Goal: Transaction & Acquisition: Purchase product/service

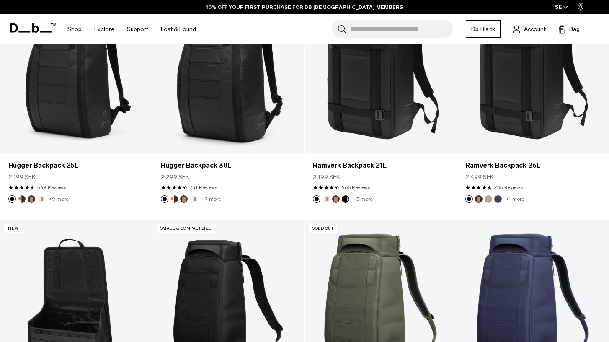
scroll to position [224, 0]
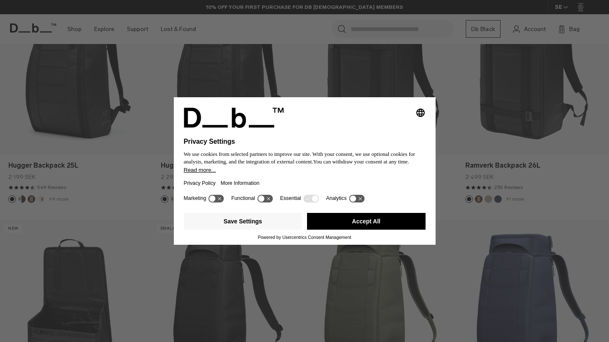
click at [394, 225] on button "Accept All" at bounding box center [366, 221] width 119 height 17
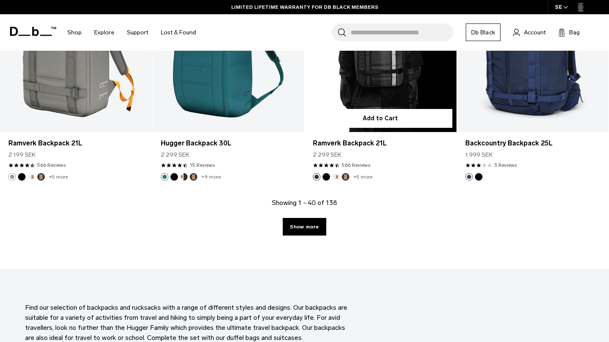
scroll to position [2364, 0]
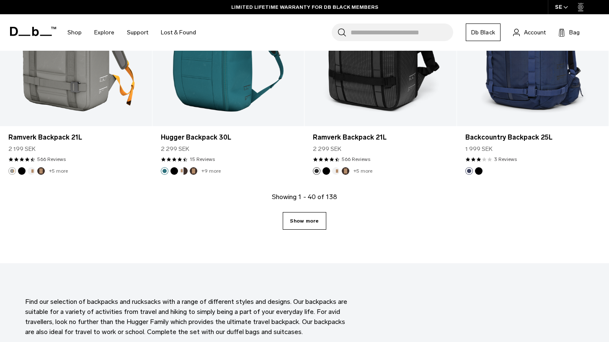
click at [308, 220] on link "Show more" at bounding box center [304, 221] width 43 height 18
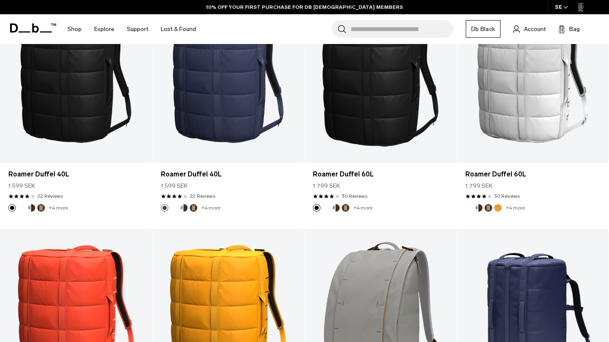
scroll to position [4005, 0]
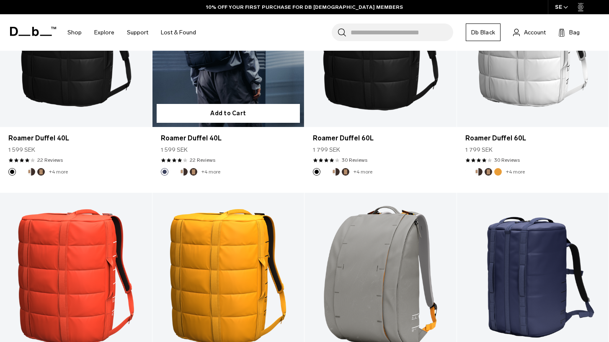
click at [206, 87] on link "Roamer Duffel 40L" at bounding box center [229, 42] width 152 height 169
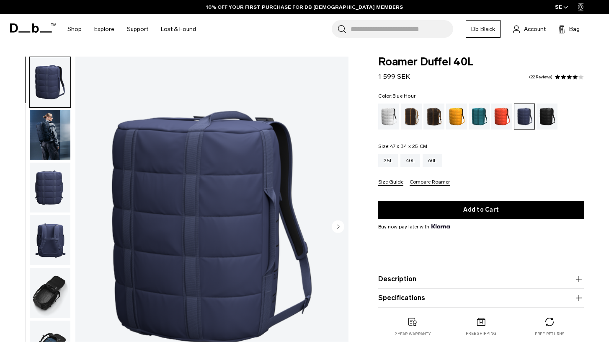
click at [46, 293] on img "button" at bounding box center [50, 293] width 41 height 50
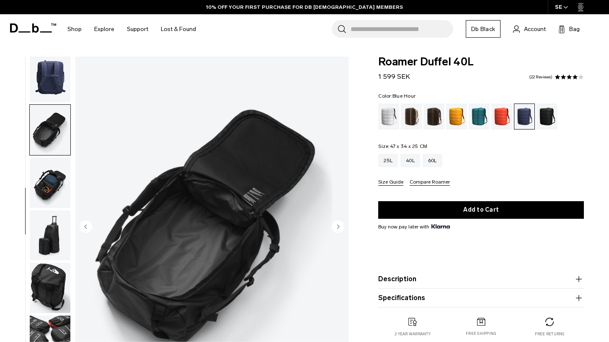
scroll to position [188, 0]
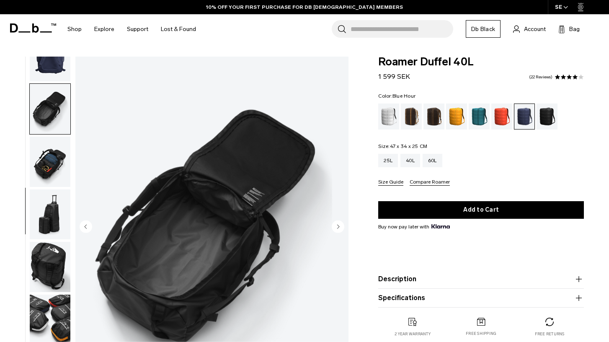
click at [51, 213] on img "button" at bounding box center [50, 214] width 41 height 50
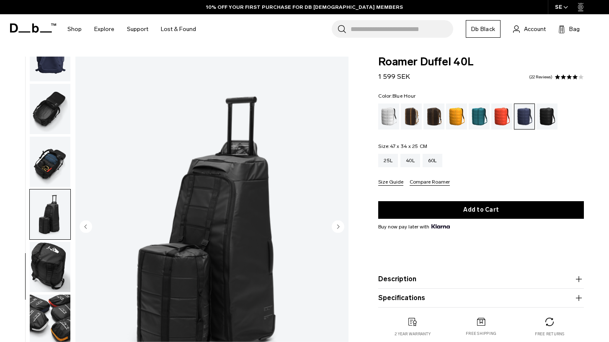
click at [44, 175] on img "button" at bounding box center [50, 162] width 41 height 50
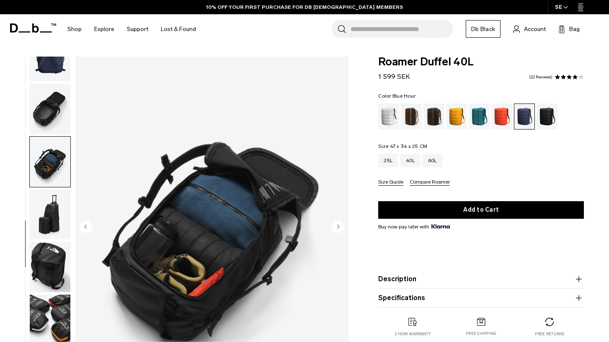
click at [34, 130] on img "button" at bounding box center [50, 109] width 41 height 50
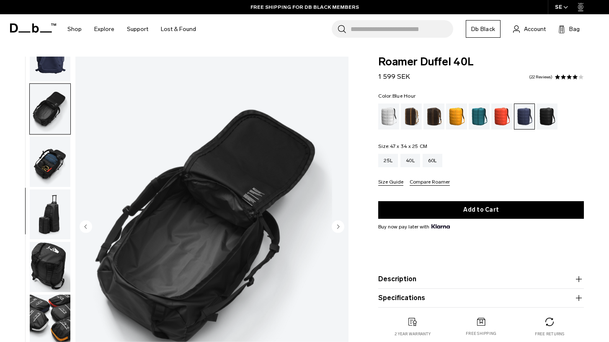
click at [562, 76] on span at bounding box center [564, 77] width 6 height 6
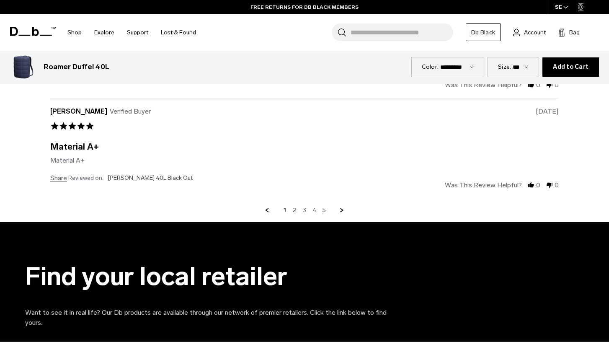
scroll to position [2154, 0]
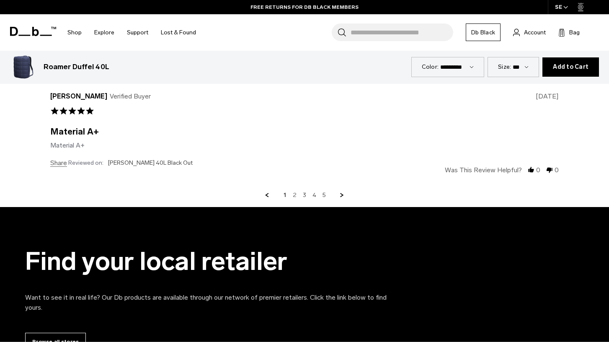
click at [294, 192] on link "2" at bounding box center [295, 196] width 4 height 8
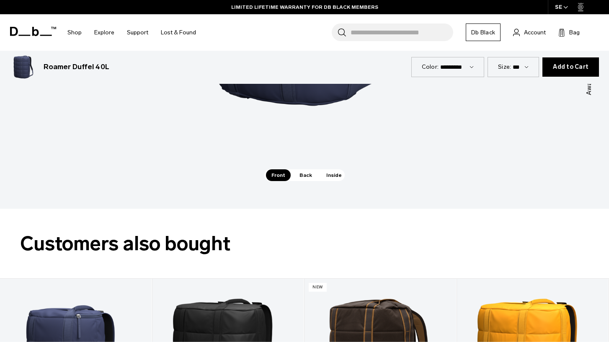
scroll to position [1213, 0]
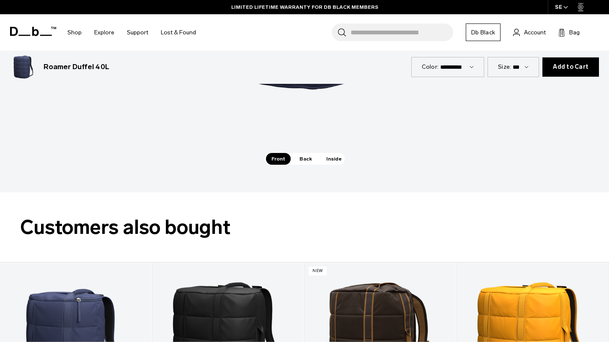
click at [307, 158] on span "Back" at bounding box center [305, 159] width 23 height 12
click at [331, 161] on span "Inside" at bounding box center [334, 159] width 26 height 12
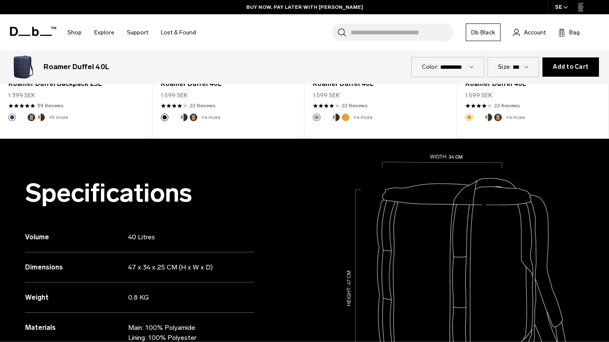
scroll to position [571, 0]
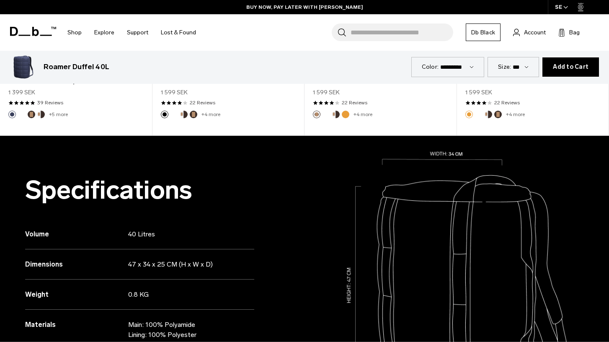
click at [245, 293] on div "Weight 0.8 KG" at bounding box center [139, 295] width 229 height 30
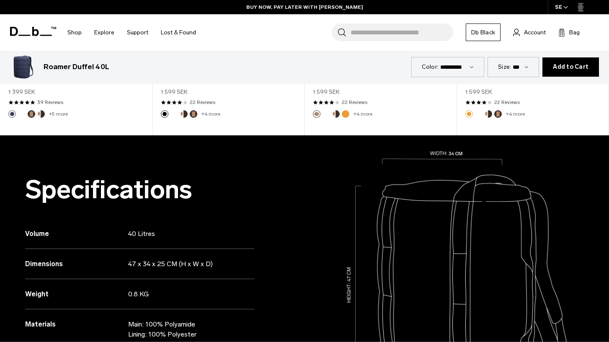
click at [246, 293] on div "Weight 0.8 KG" at bounding box center [139, 294] width 229 height 30
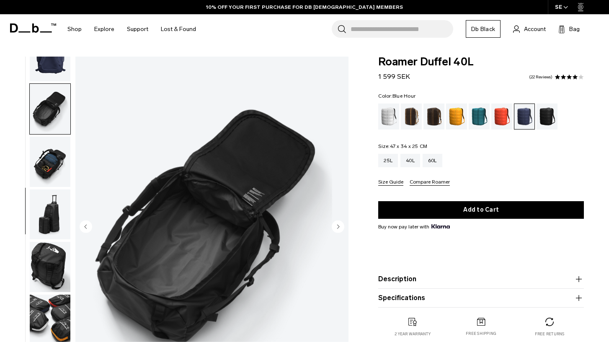
scroll to position [0, 0]
click at [428, 163] on div "60L" at bounding box center [433, 160] width 20 height 13
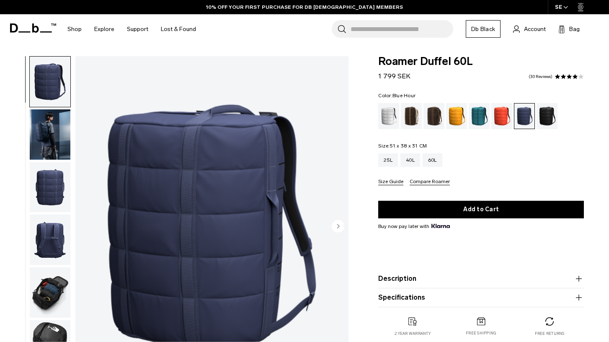
click at [43, 137] on img "button" at bounding box center [50, 134] width 41 height 50
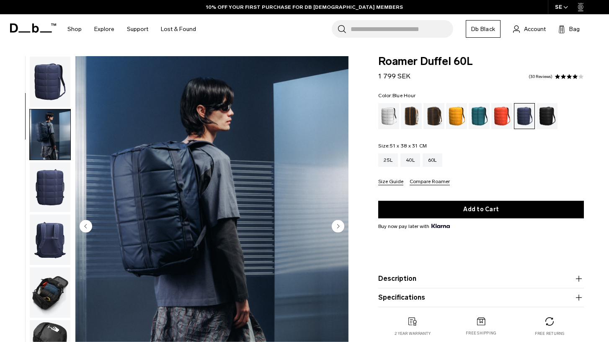
scroll to position [53, 0]
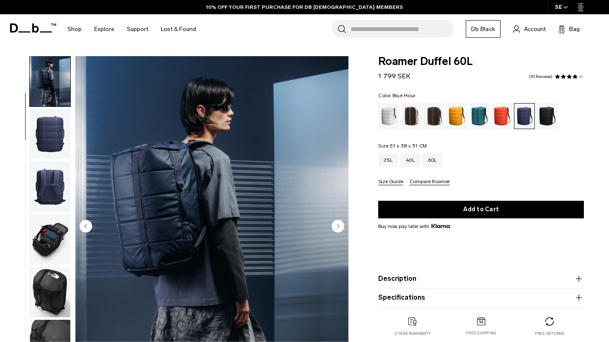
click at [57, 176] on img "button" at bounding box center [50, 186] width 41 height 50
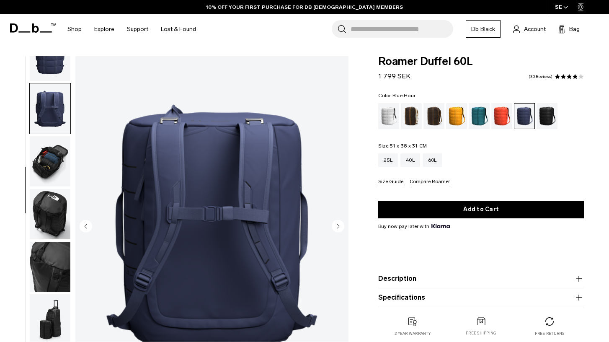
click at [50, 171] on img "button" at bounding box center [50, 161] width 41 height 50
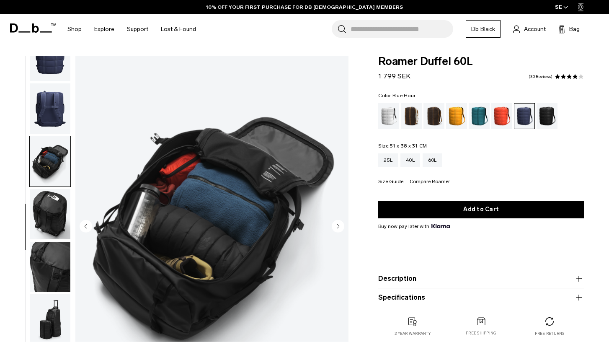
click at [51, 252] on img "button" at bounding box center [50, 267] width 41 height 50
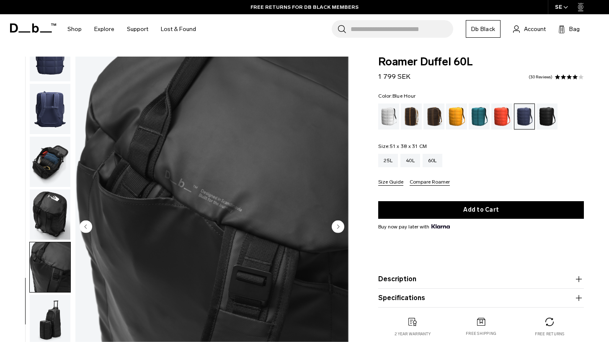
scroll to position [0, 0]
click at [458, 122] on div "Parhelion Orange" at bounding box center [456, 117] width 21 height 26
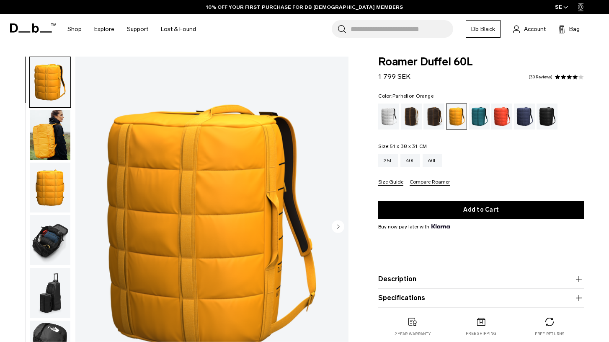
click at [407, 163] on div "40L" at bounding box center [411, 160] width 20 height 13
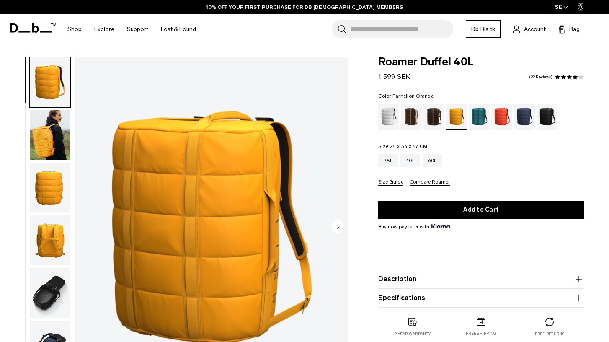
click at [60, 140] on img "button" at bounding box center [50, 135] width 41 height 50
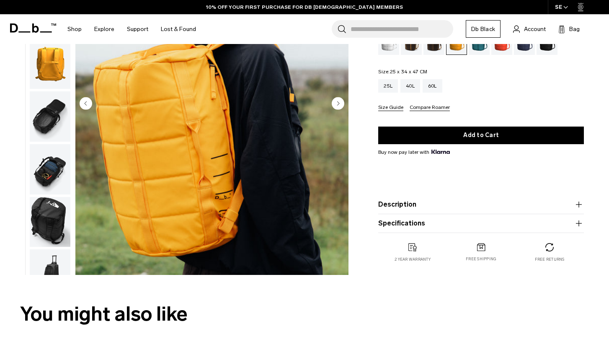
scroll to position [163, 0]
